Goal: Transaction & Acquisition: Obtain resource

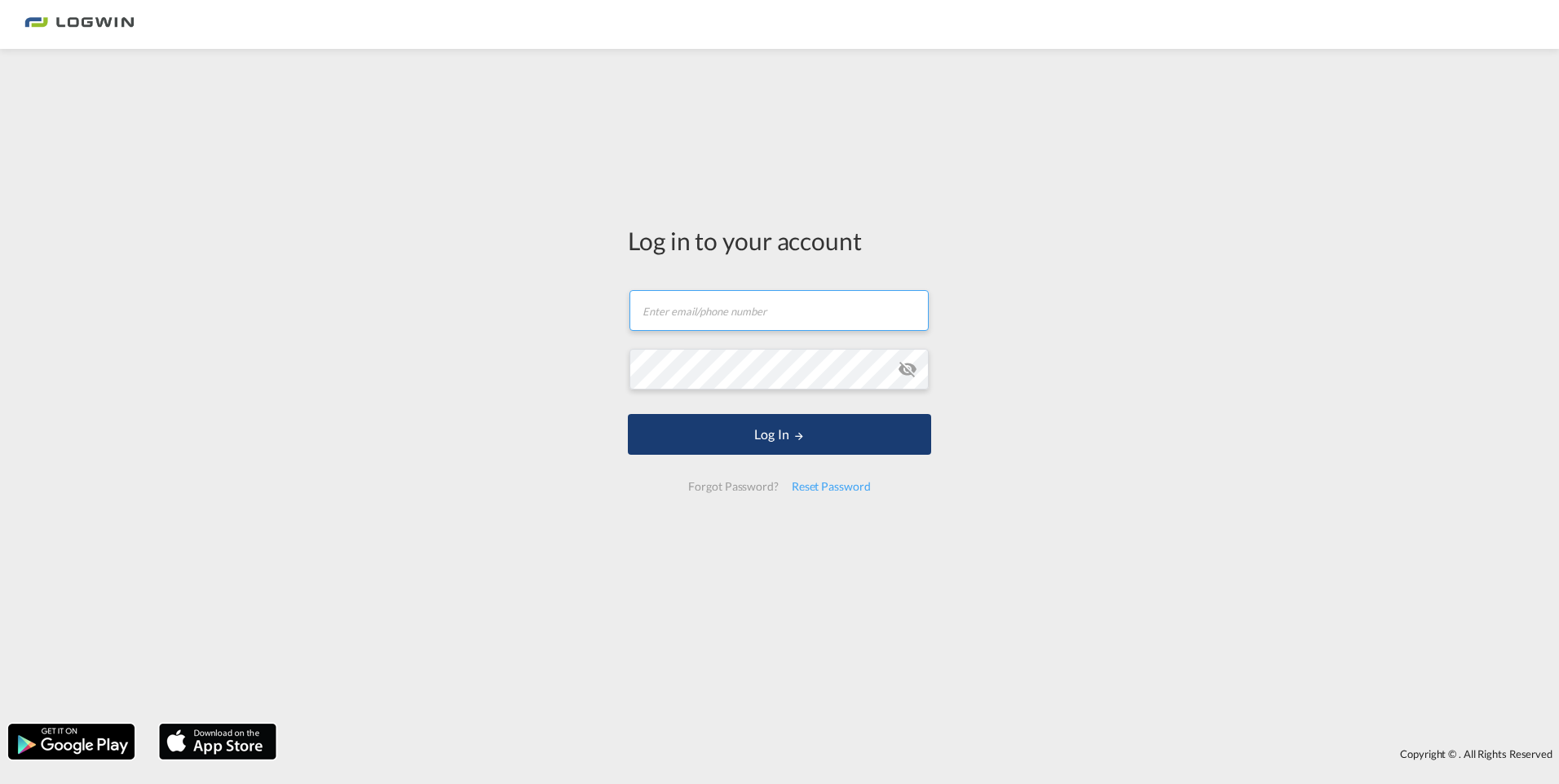
type input "[EMAIL_ADDRESS][DOMAIN_NAME]"
click at [768, 432] on button "Log In" at bounding box center [780, 434] width 304 height 41
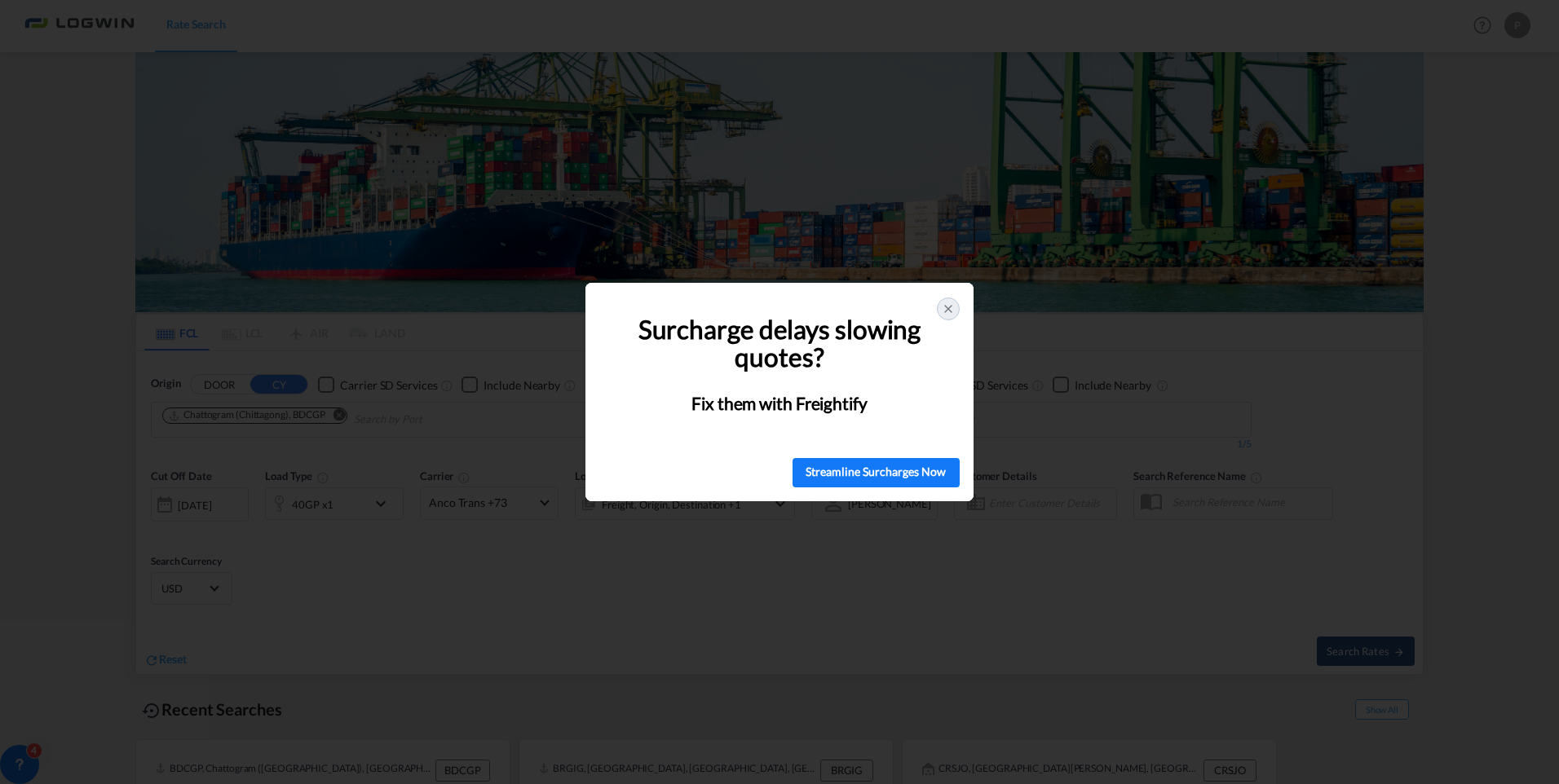
click at [942, 305] on icon at bounding box center [948, 309] width 13 height 13
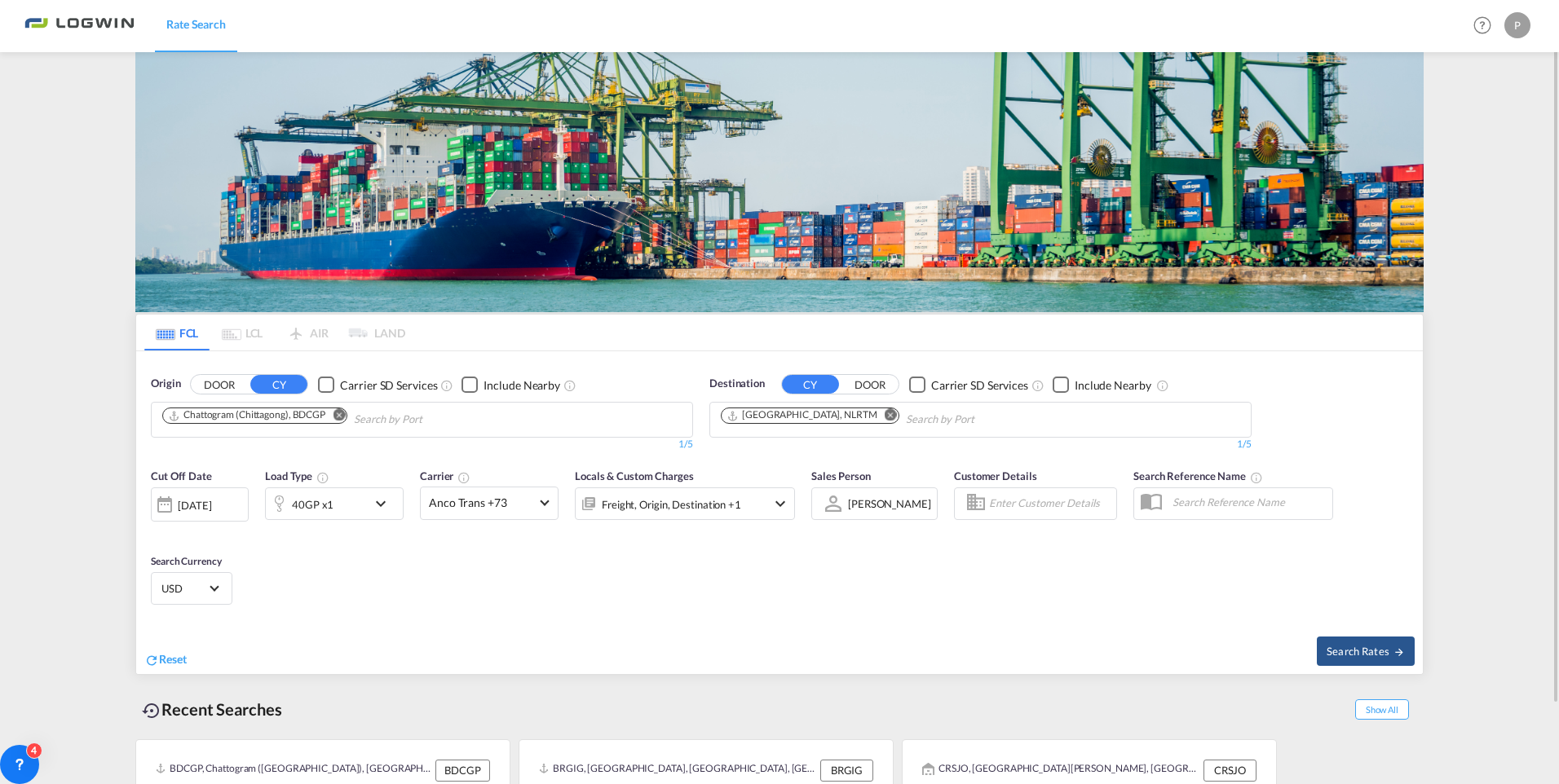
click at [344, 414] on md-icon "Remove" at bounding box center [339, 416] width 12 height 12
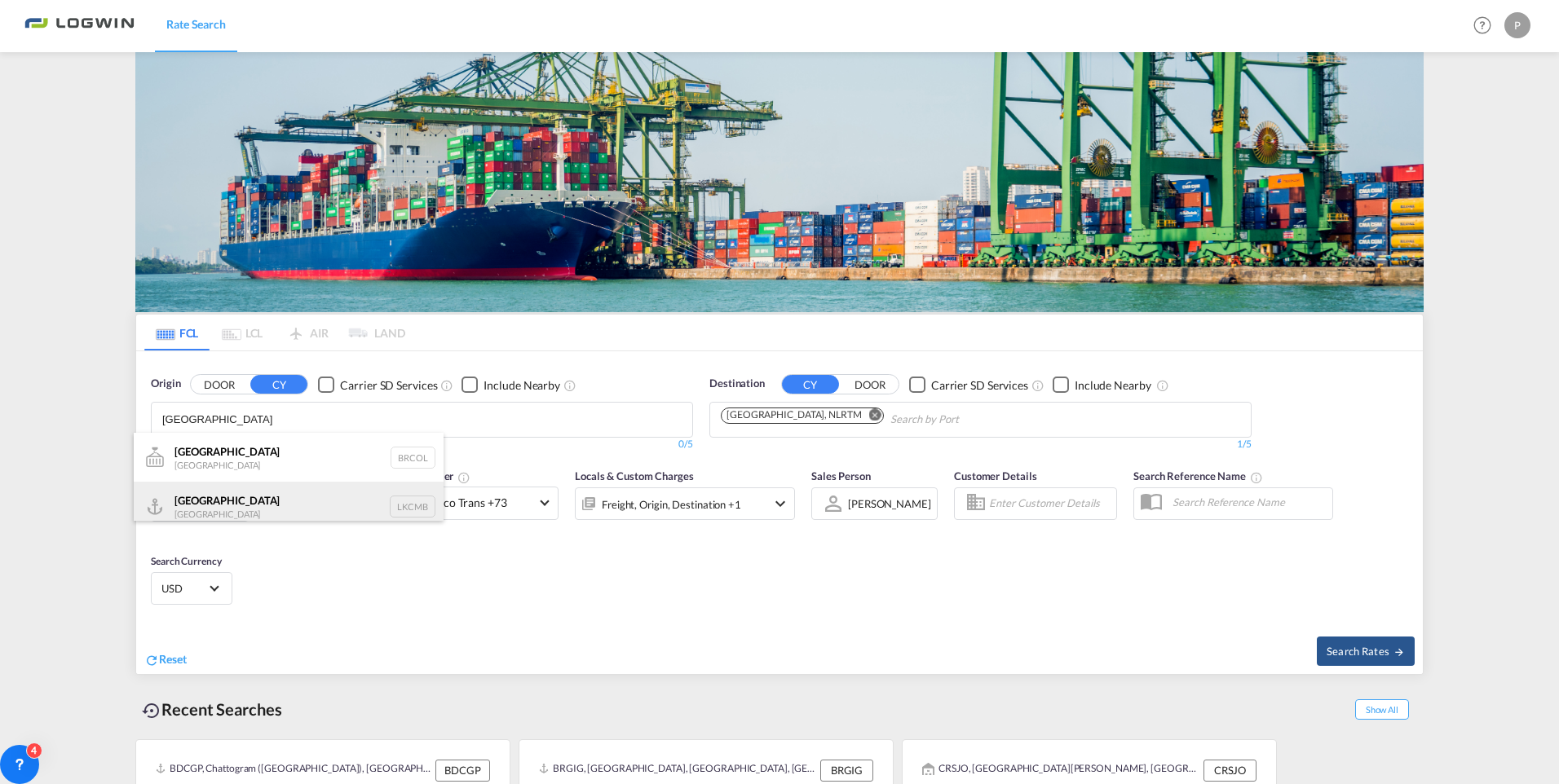
type input "[GEOGRAPHIC_DATA]"
click at [214, 497] on div "Colombo [GEOGRAPHIC_DATA] LKCMB" at bounding box center [289, 506] width 310 height 49
click at [211, 501] on div "[DATE]" at bounding box center [195, 505] width 34 height 15
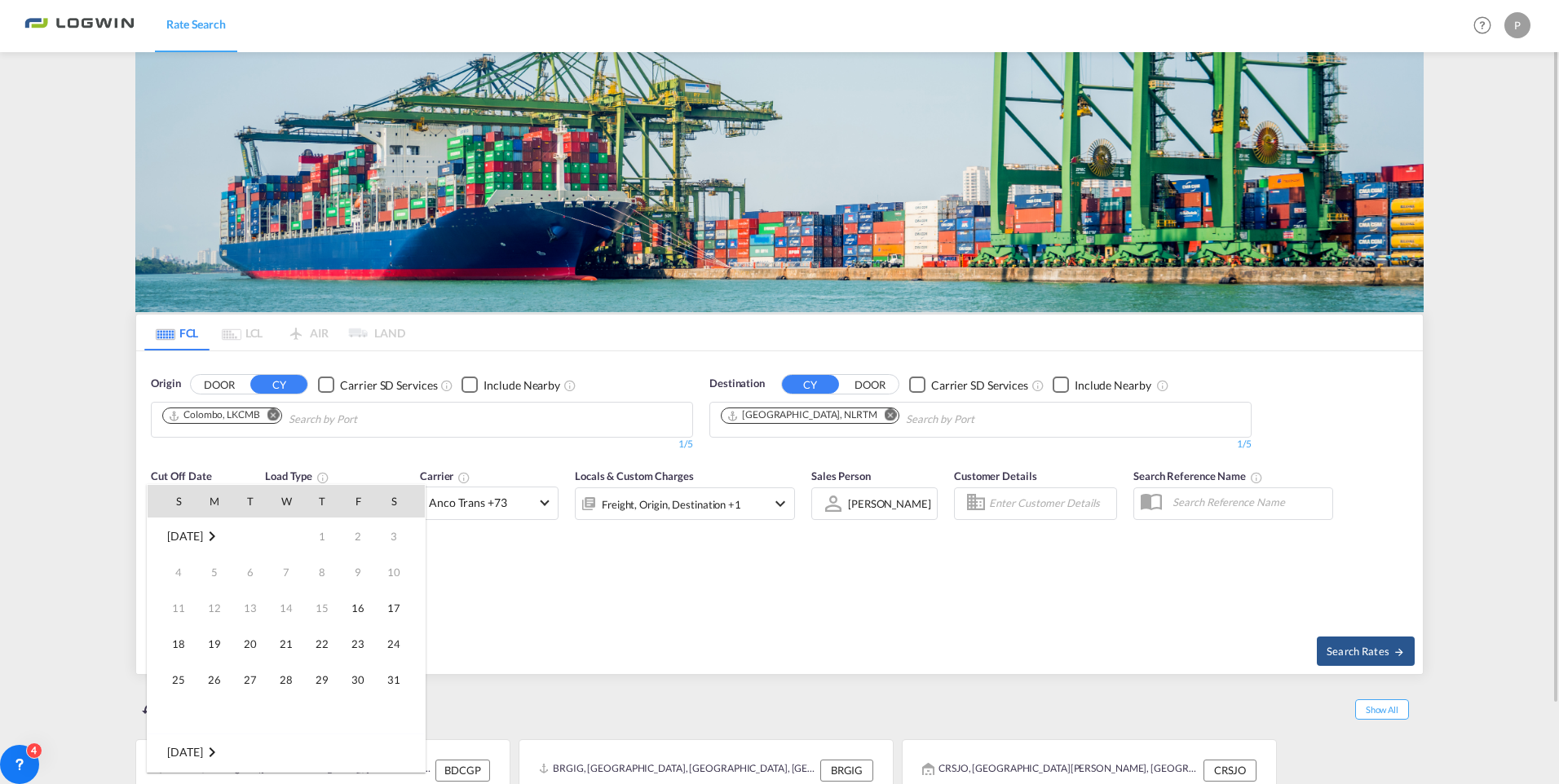
scroll to position [648, 0]
click at [352, 601] on span "15" at bounding box center [358, 608] width 33 height 33
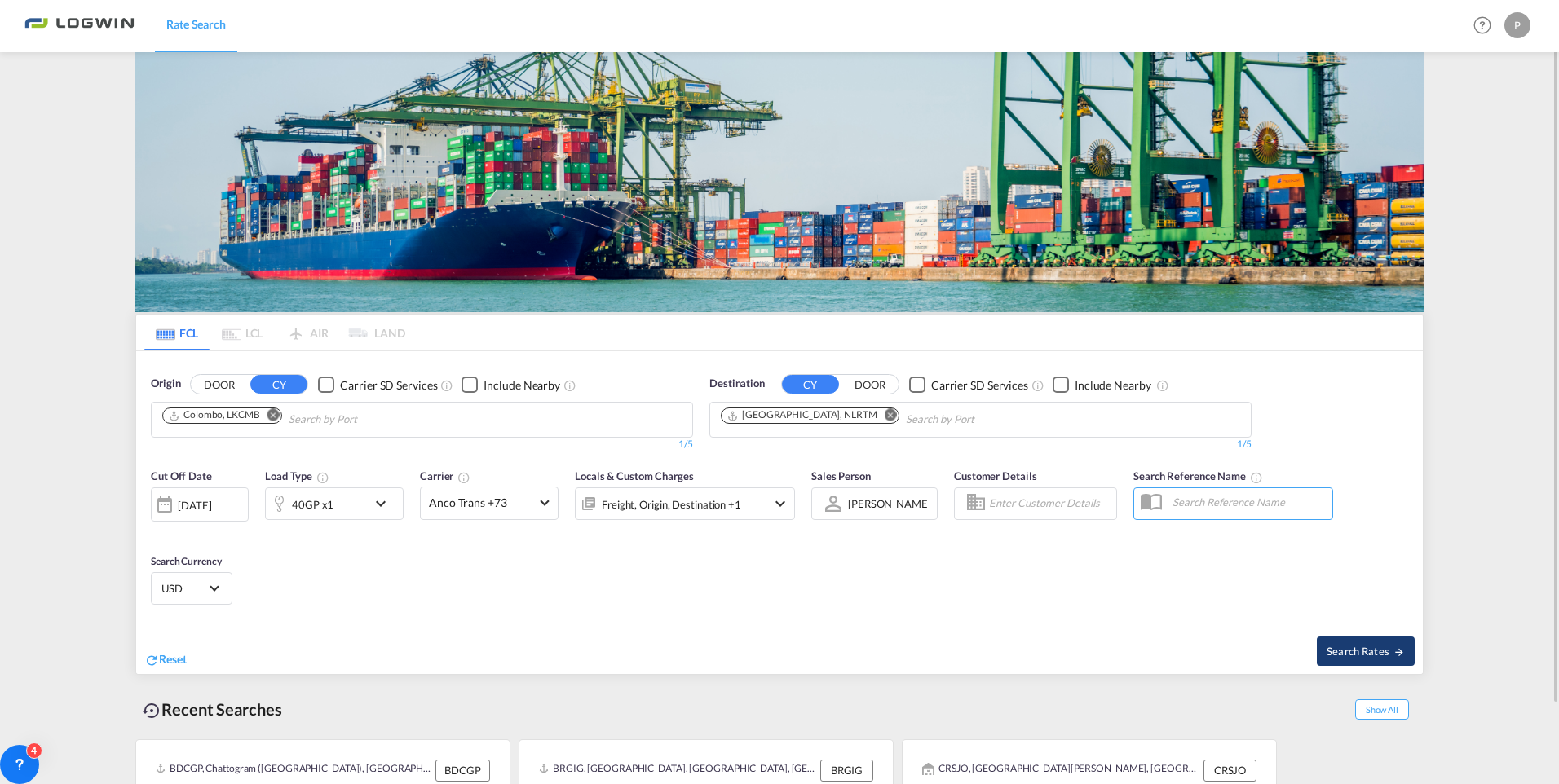
click at [1357, 651] on span "Search Rates" at bounding box center [1366, 651] width 78 height 13
type input "LKCMB to NLRTM / [DATE]"
